Goal: Complete application form: Complete application form

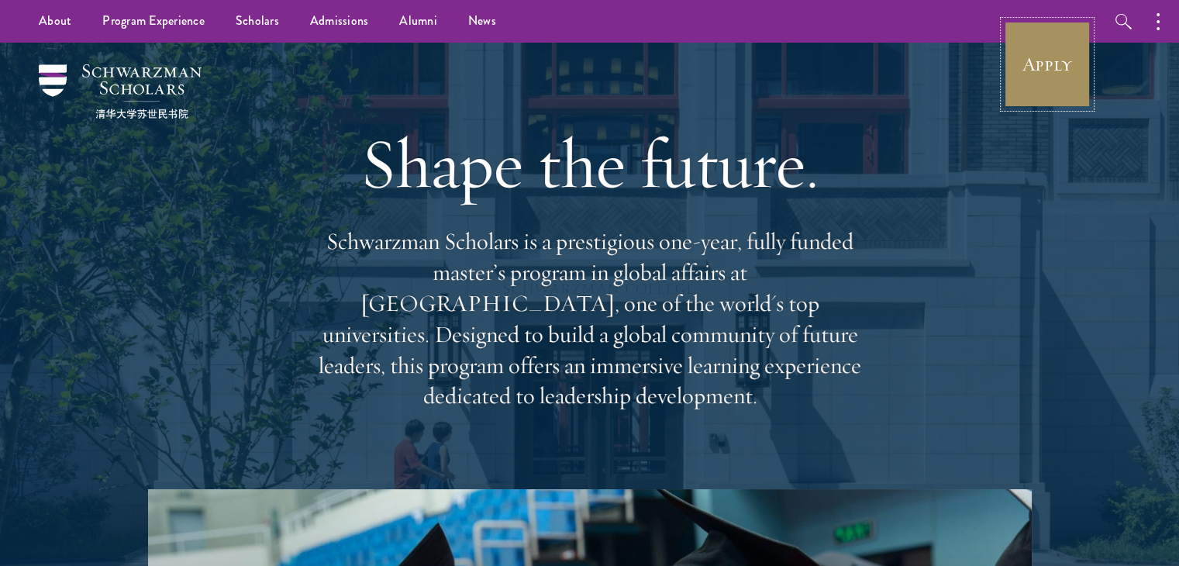
click at [1041, 54] on link "Apply" at bounding box center [1046, 64] width 87 height 87
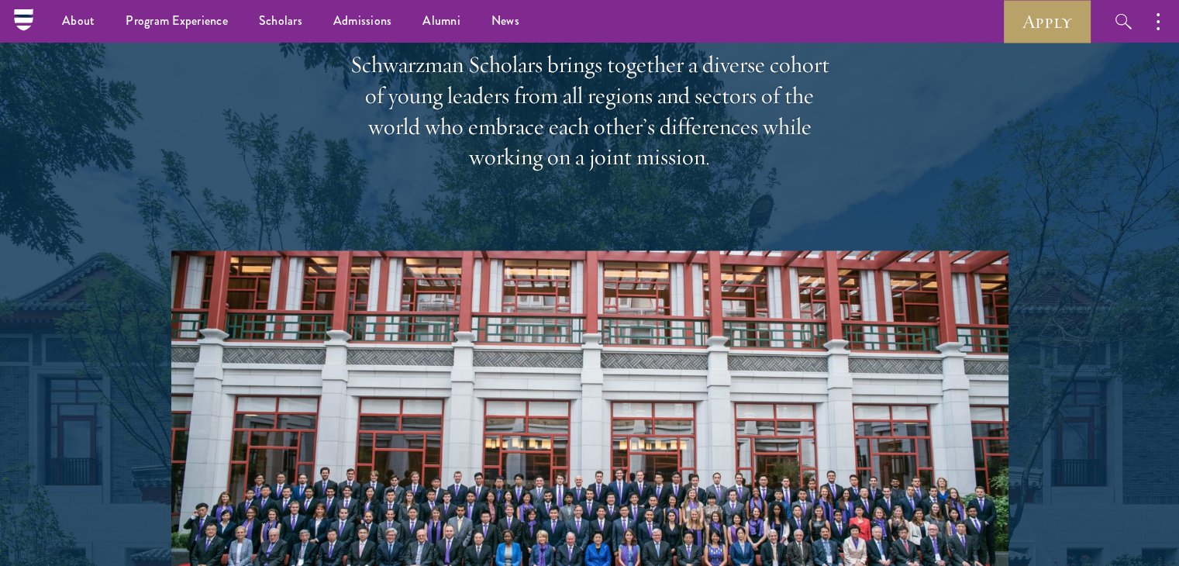
scroll to position [2092, 0]
